Goal: Check status: Check status

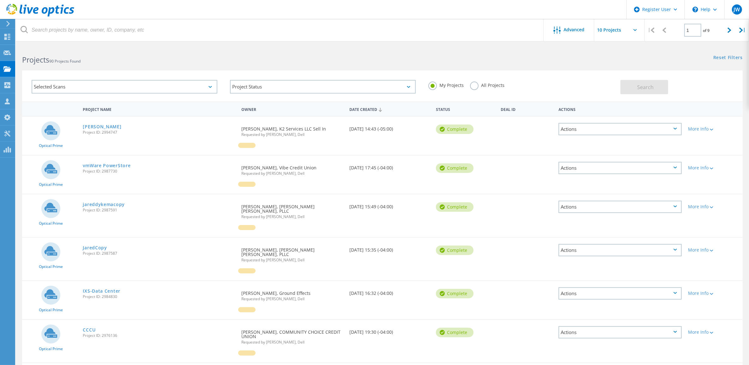
click at [478, 85] on label "All Projects" at bounding box center [487, 85] width 34 height 6
click at [0, 0] on input "All Projects" at bounding box center [0, 0] width 0 height 0
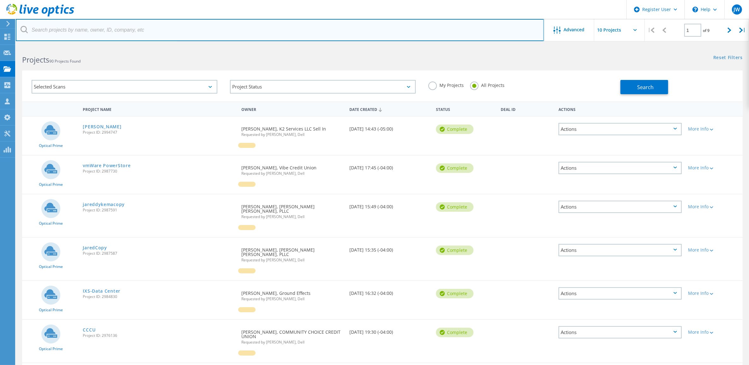
click at [324, 29] on input "text" at bounding box center [280, 30] width 528 height 22
paste input "[EMAIL_ADDRESS][PERSON_NAME][DOMAIN_NAME]"
type input "[EMAIL_ADDRESS][PERSON_NAME][DOMAIN_NAME]"
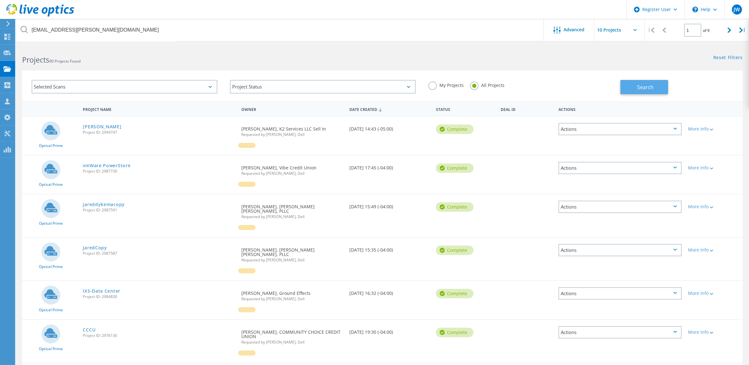
click at [640, 88] on span "Search" at bounding box center [646, 87] width 16 height 7
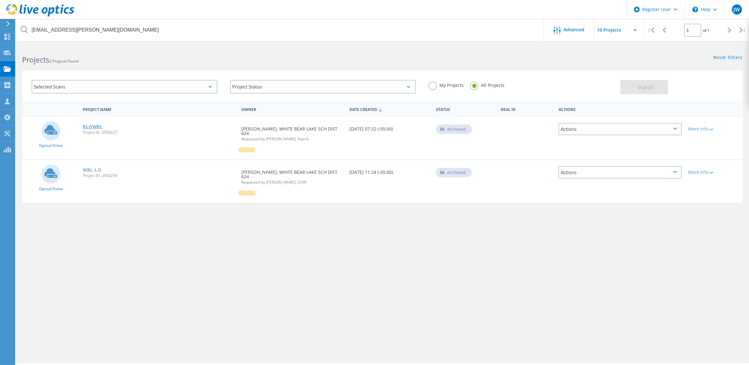
click at [98, 124] on link "RLOWBL" at bounding box center [93, 126] width 20 height 4
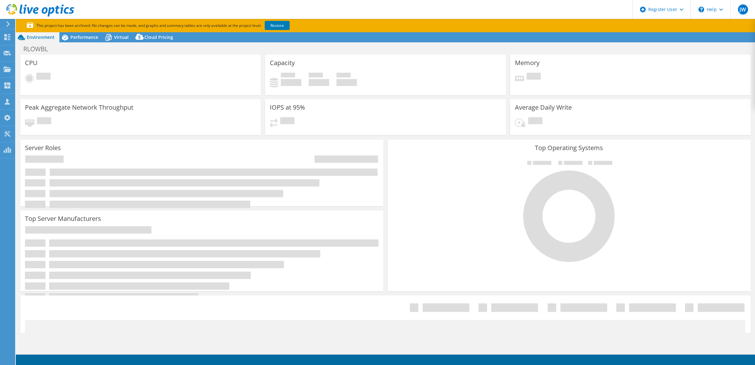
select select "USD"
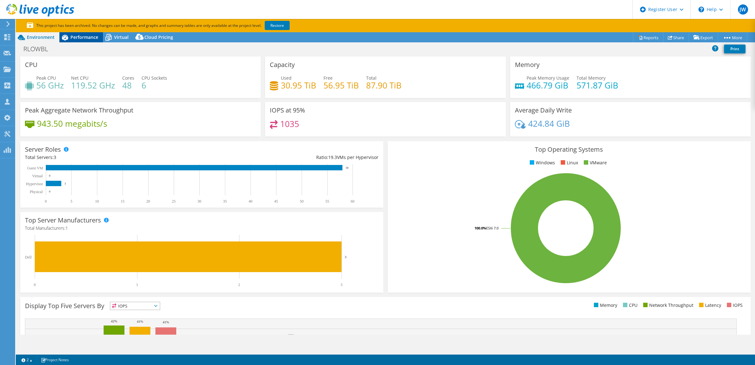
click at [79, 40] on span "Performance" at bounding box center [84, 37] width 28 height 6
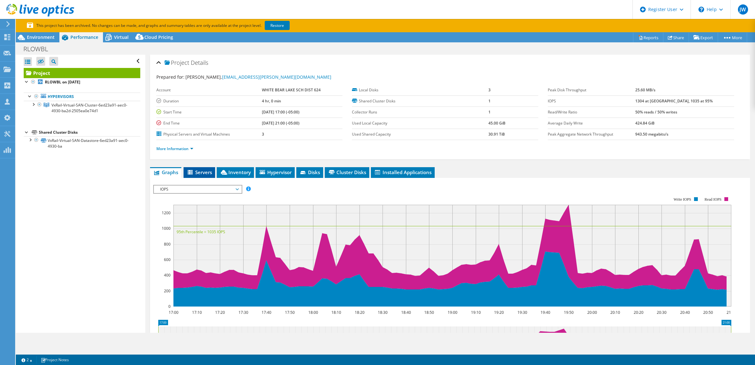
click at [195, 169] on span "Servers" at bounding box center [199, 172] width 25 height 6
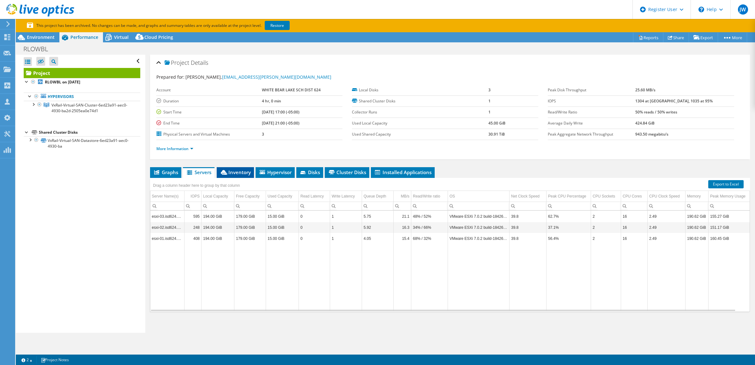
click at [233, 174] on span "Inventory" at bounding box center [235, 172] width 31 height 6
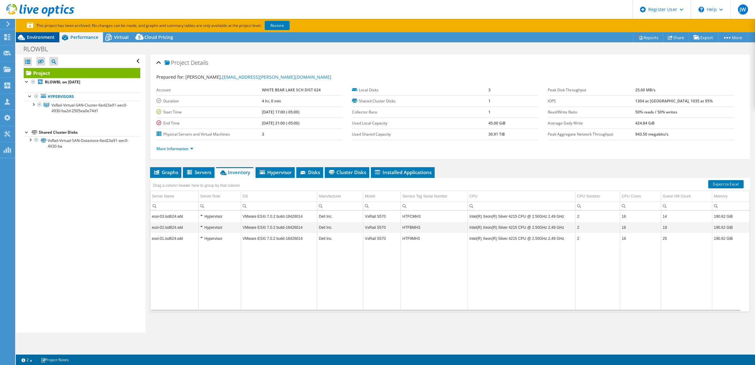
click at [46, 35] on span "Environment" at bounding box center [41, 37] width 28 height 6
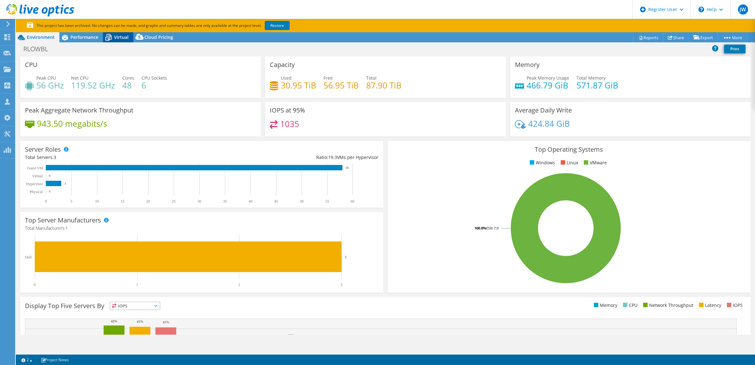
click at [121, 39] on span "Virtual" at bounding box center [121, 37] width 15 height 6
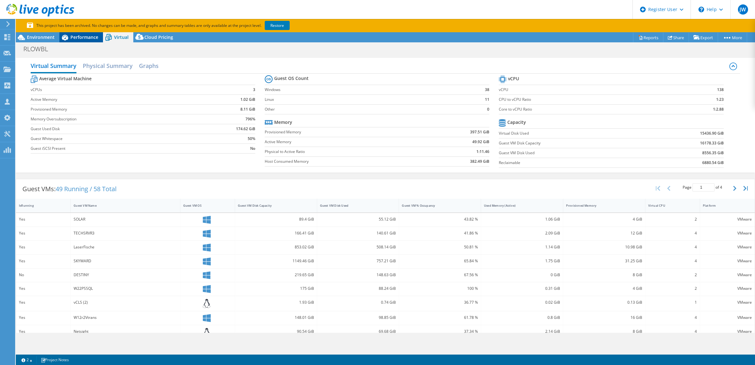
click at [93, 37] on span "Performance" at bounding box center [84, 37] width 28 height 6
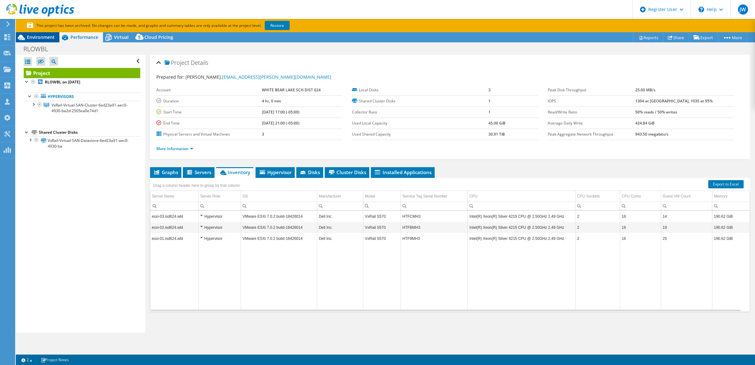
click at [50, 36] on span "Environment" at bounding box center [41, 37] width 28 height 6
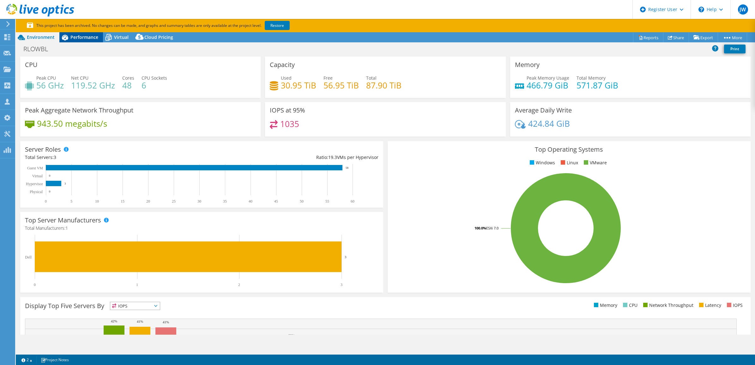
click at [81, 39] on span "Performance" at bounding box center [84, 37] width 28 height 6
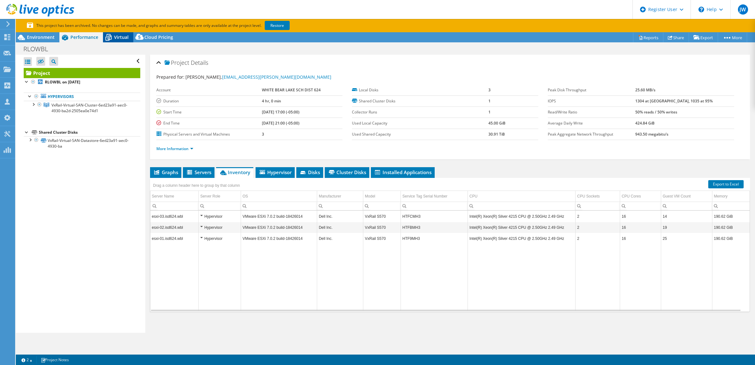
click at [116, 37] on span "Virtual" at bounding box center [121, 37] width 15 height 6
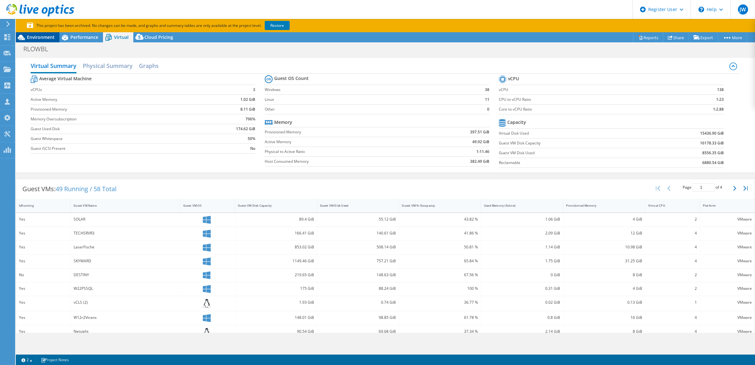
click at [46, 35] on span "Environment" at bounding box center [41, 37] width 28 height 6
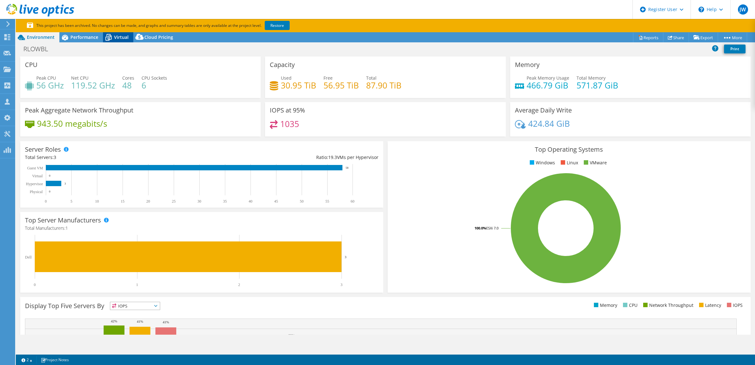
click at [117, 37] on span "Virtual" at bounding box center [121, 37] width 15 height 6
